Goal: Information Seeking & Learning: Learn about a topic

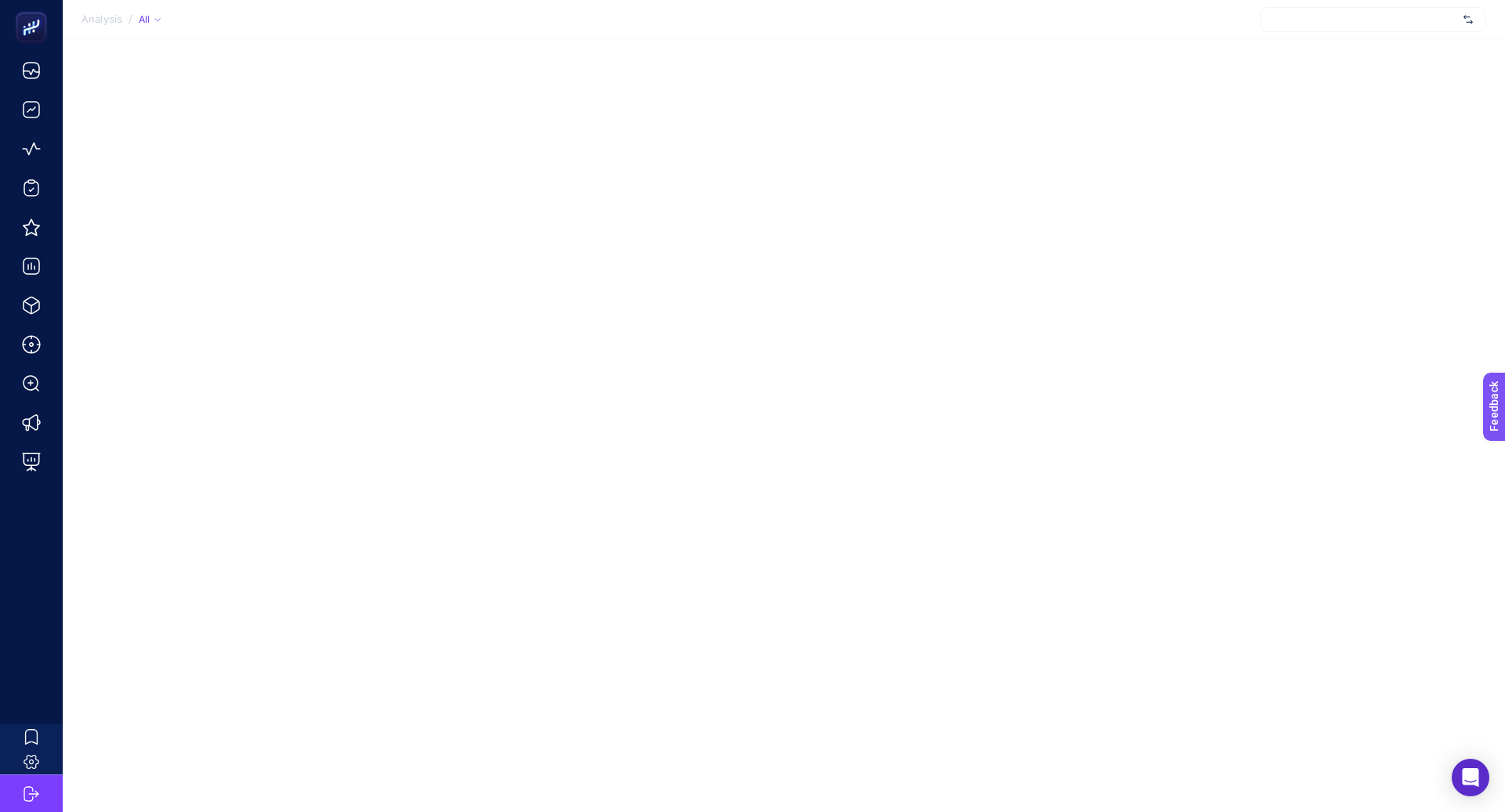
click at [1358, 22] on div at bounding box center [1372, 19] width 226 height 25
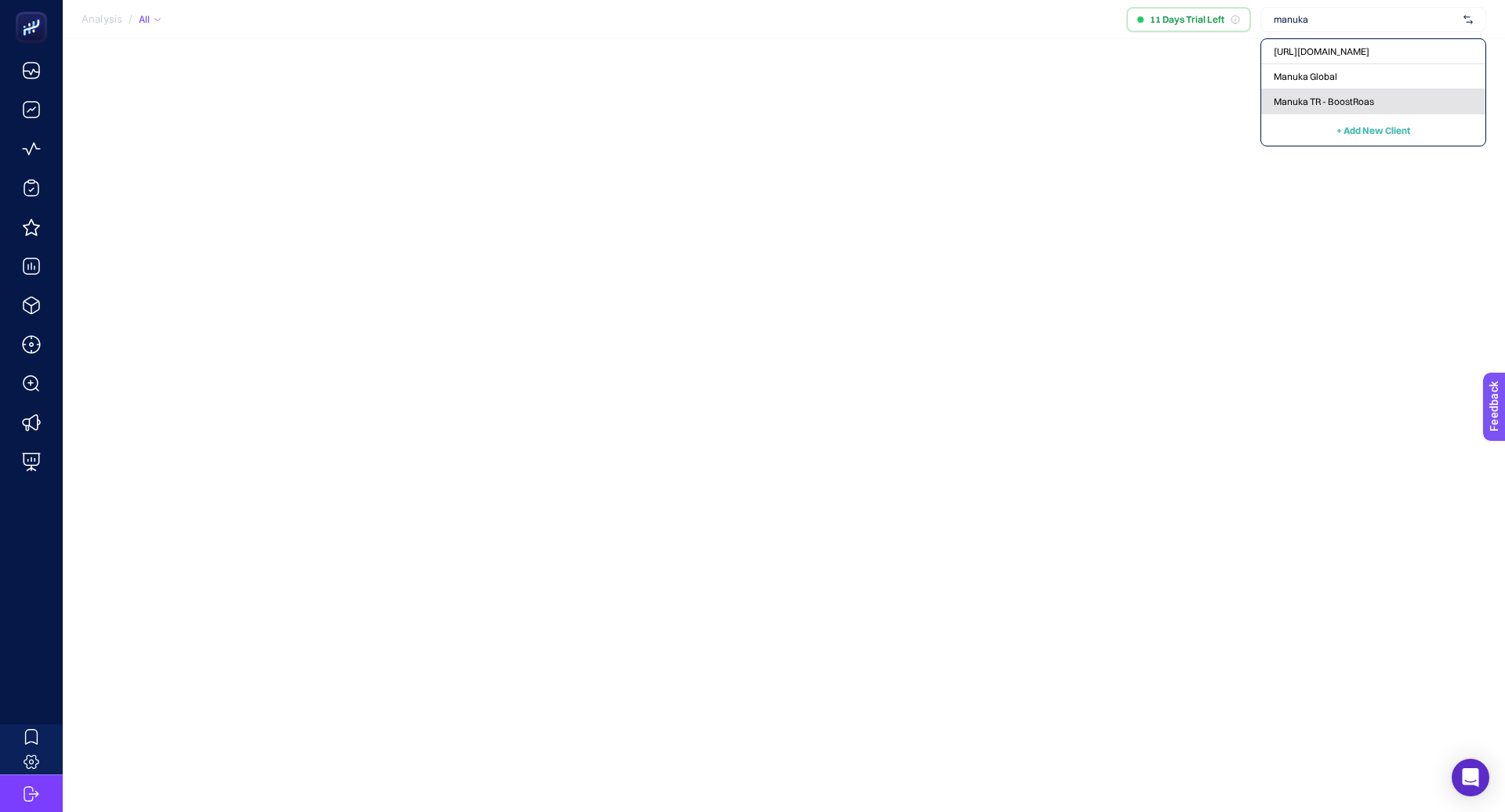
type input "manuka"
click at [1318, 97] on span "Manuka TR - BoostRoas" at bounding box center [1324, 102] width 100 height 13
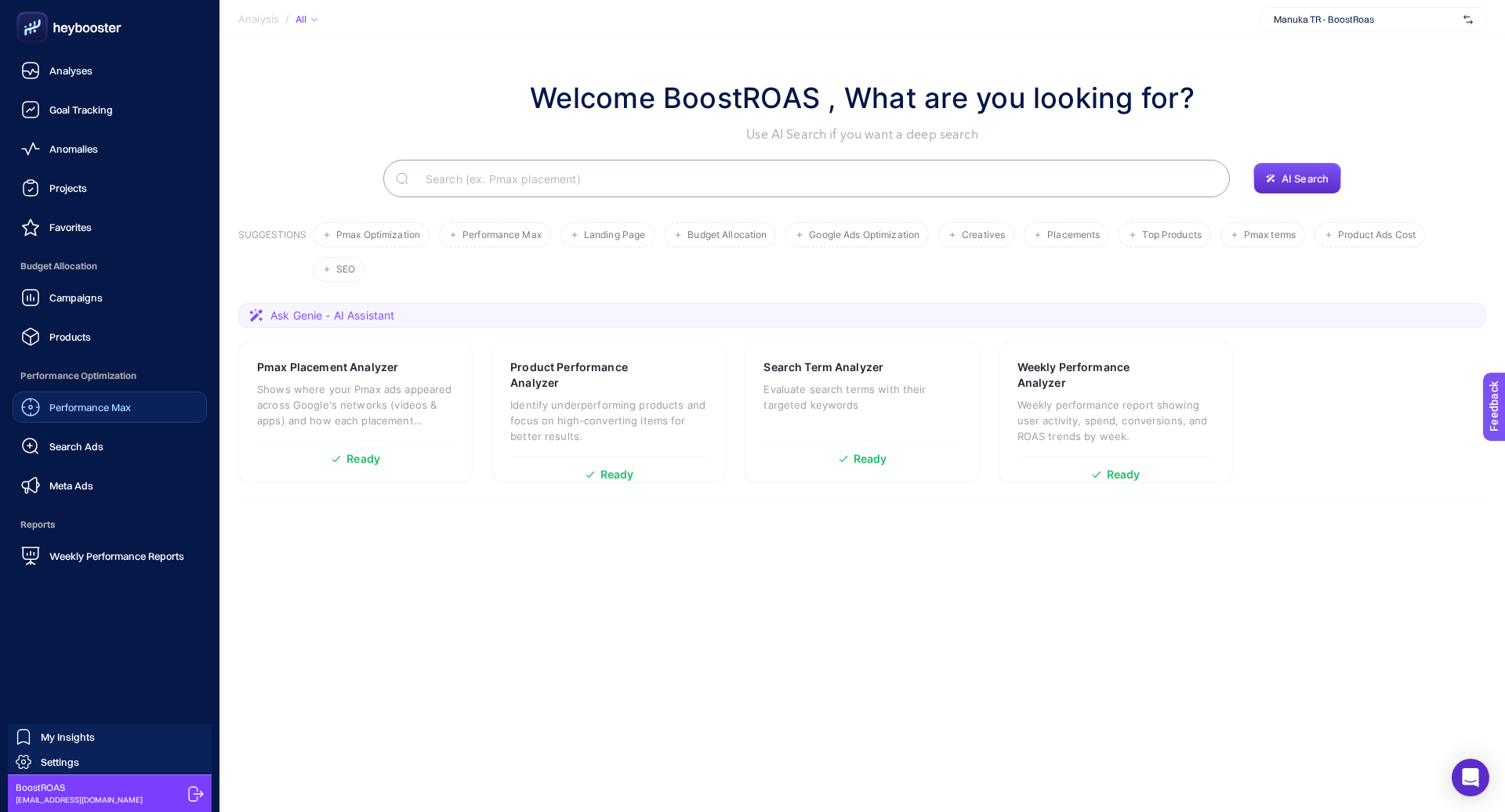
click at [94, 412] on span "Performance Max" at bounding box center [90, 408] width 81 height 13
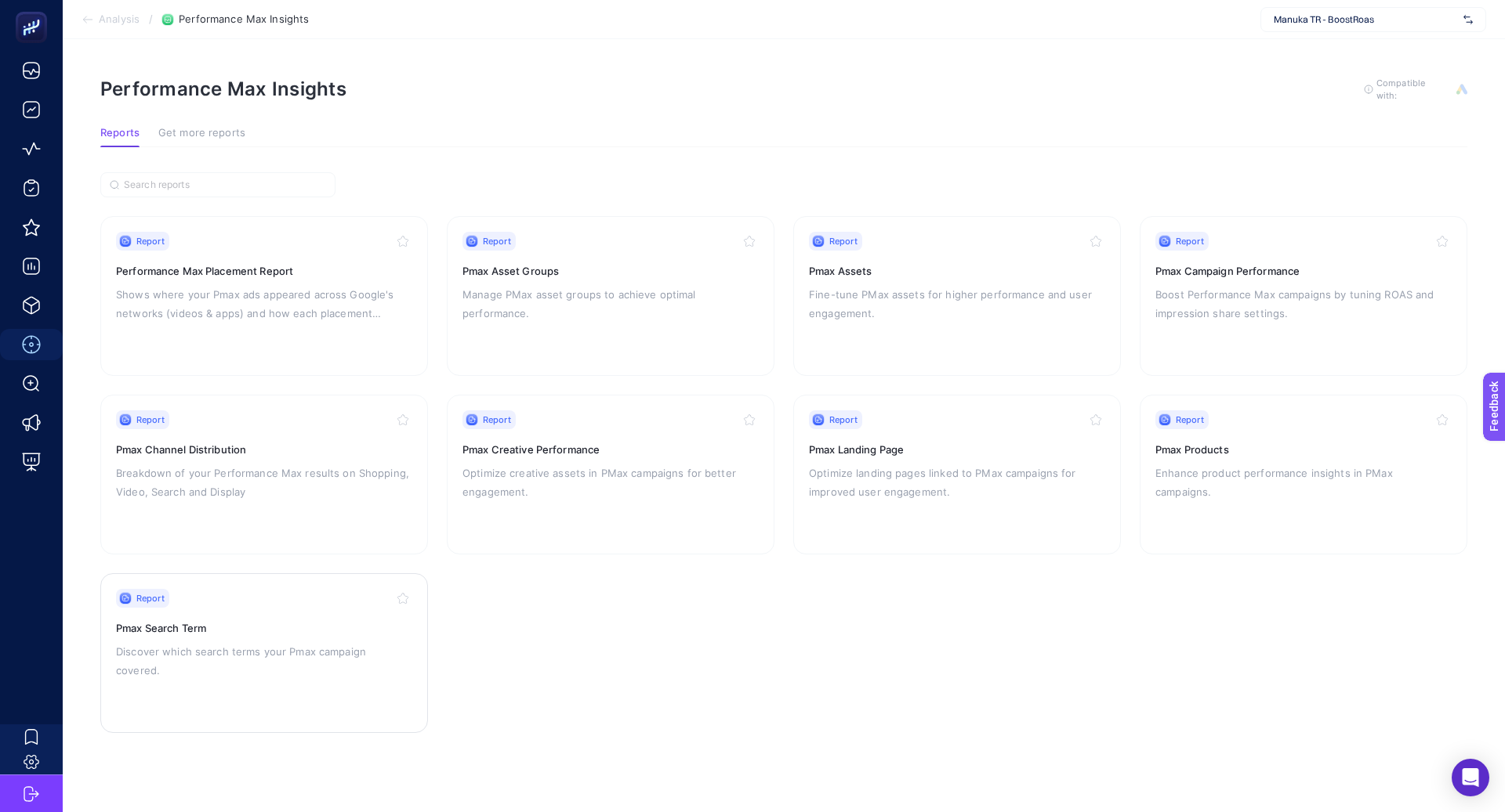
click at [284, 629] on h3 "Pmax Search Term" at bounding box center [264, 628] width 297 height 16
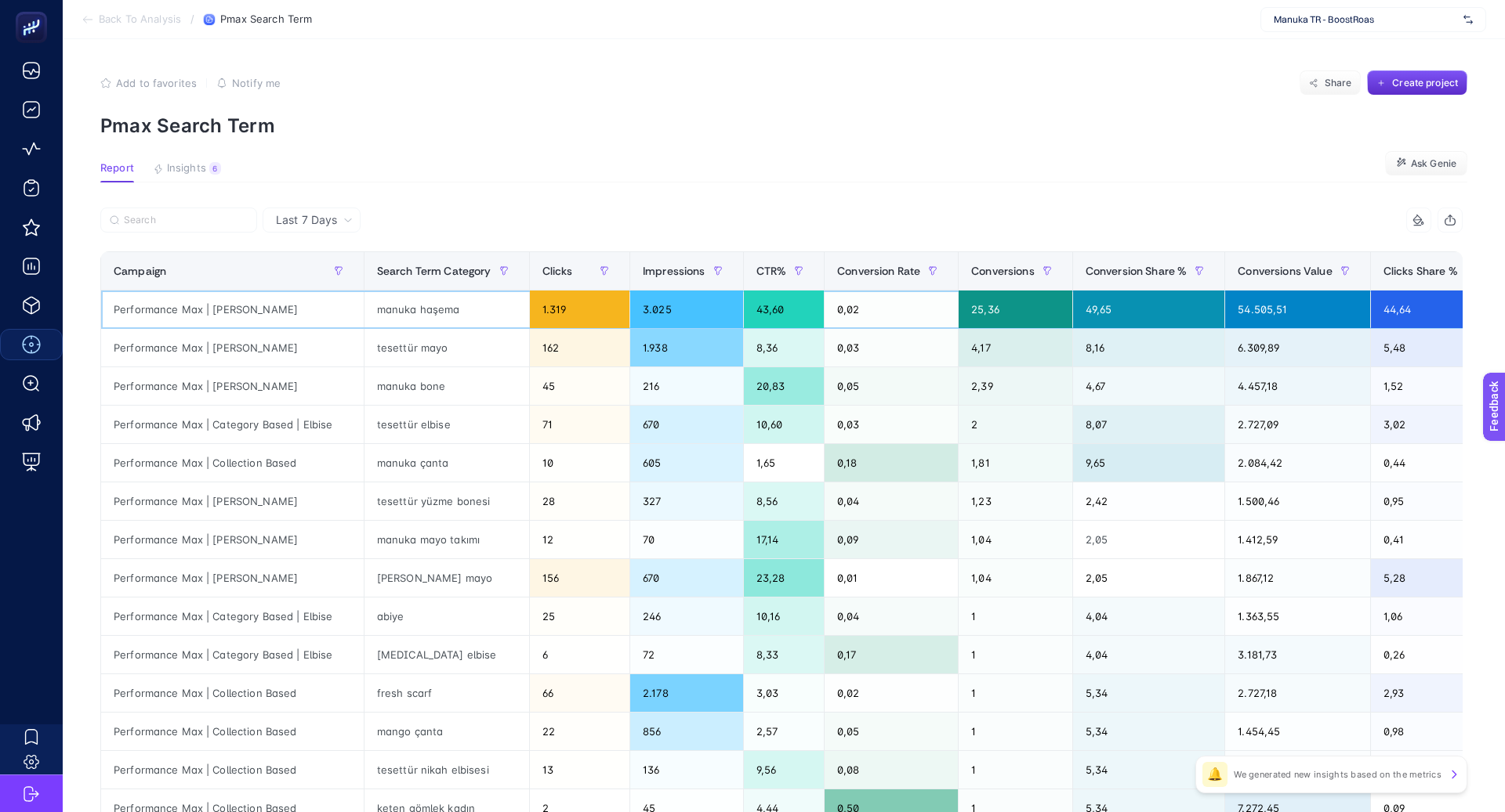
click at [248, 307] on div "Performance Max | [PERSON_NAME]" at bounding box center [232, 309] width 262 height 38
copy tr "Performance Max | [PERSON_NAME]"
click at [204, 222] on input "Search" at bounding box center [185, 220] width 123 height 12
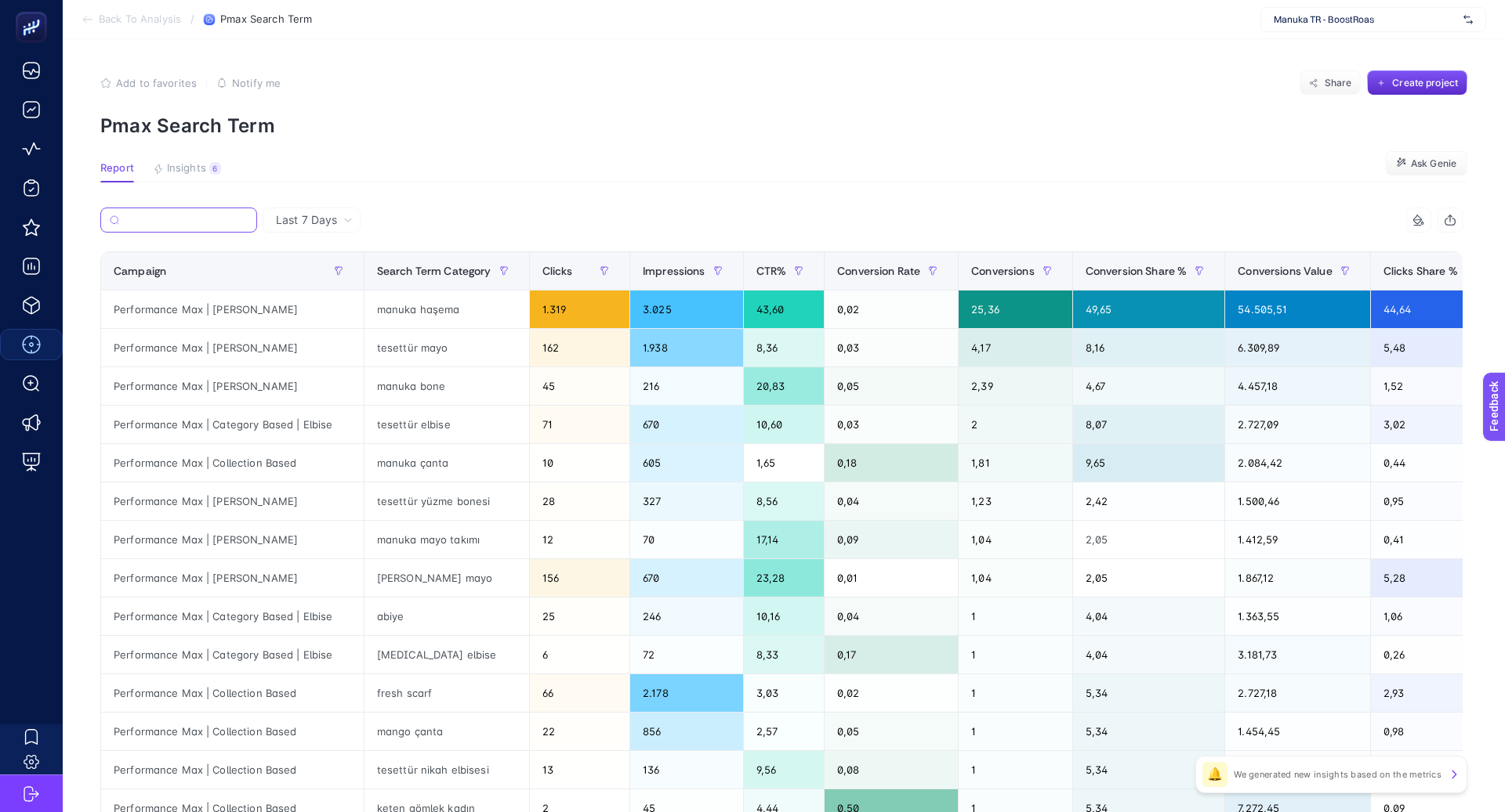
paste input "Performance Max | [PERSON_NAME]"
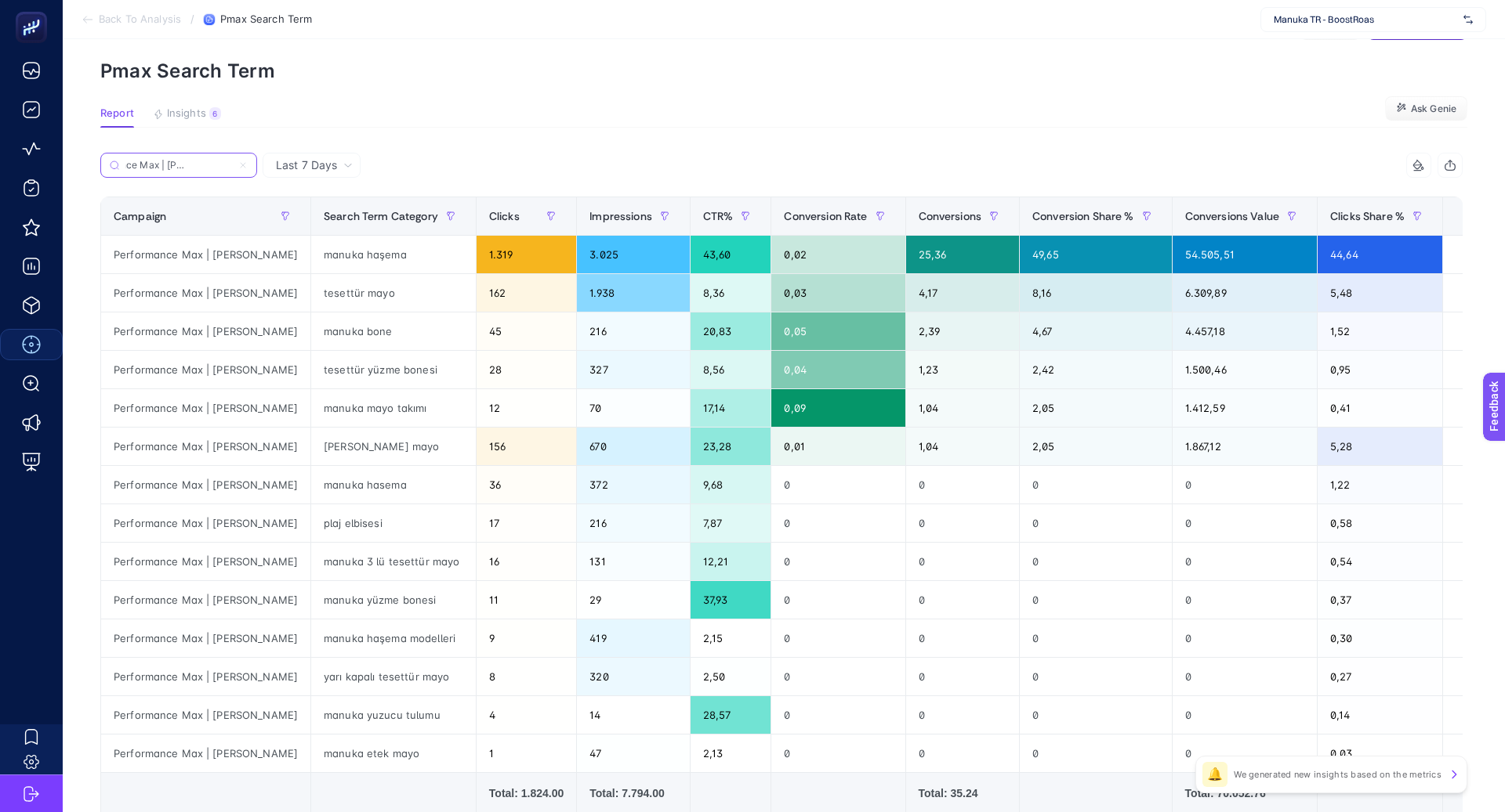
scroll to position [61, 0]
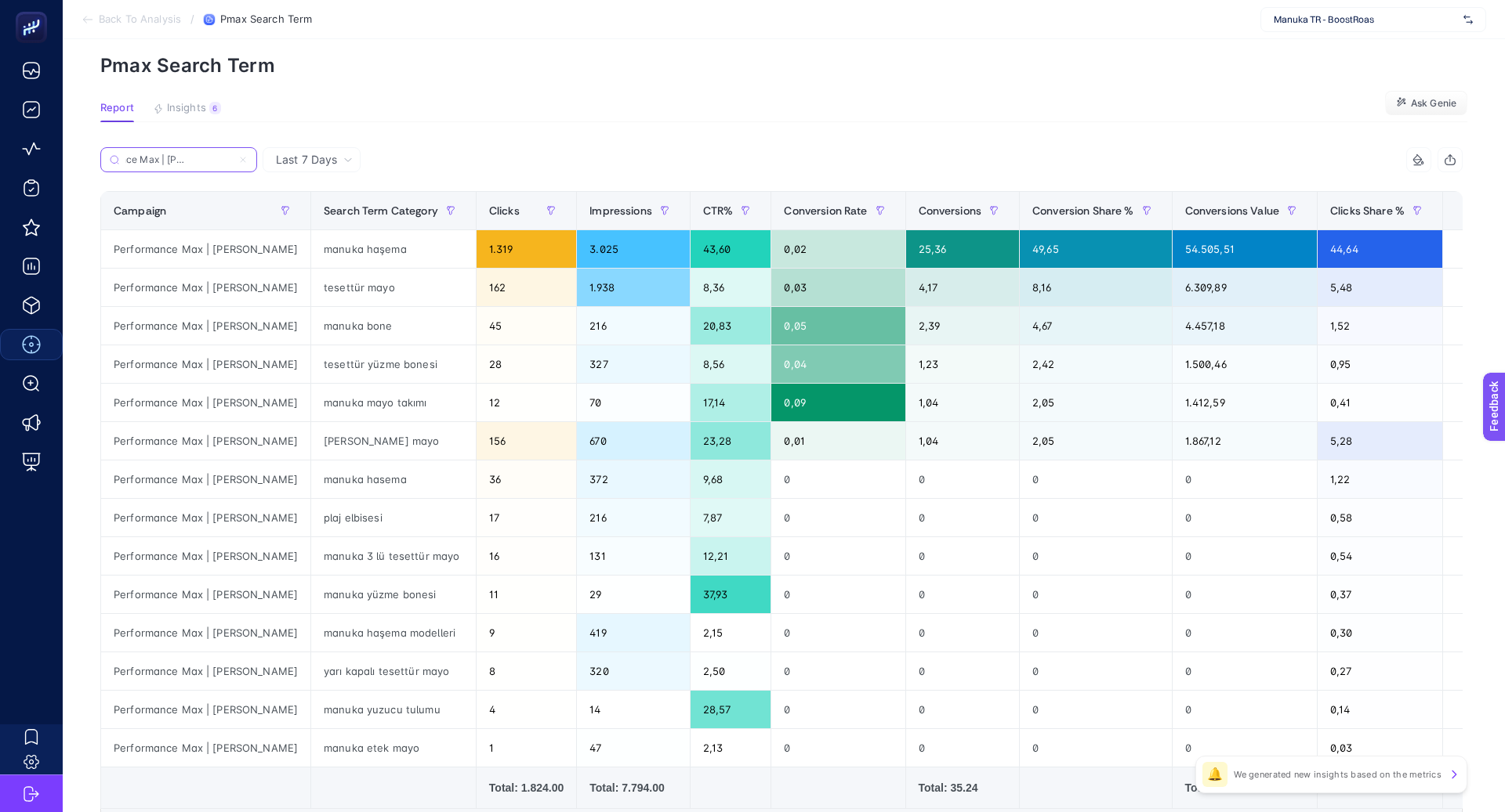
type input "Performance Max | [PERSON_NAME]"
